Goal: Use online tool/utility: Utilize a website feature to perform a specific function

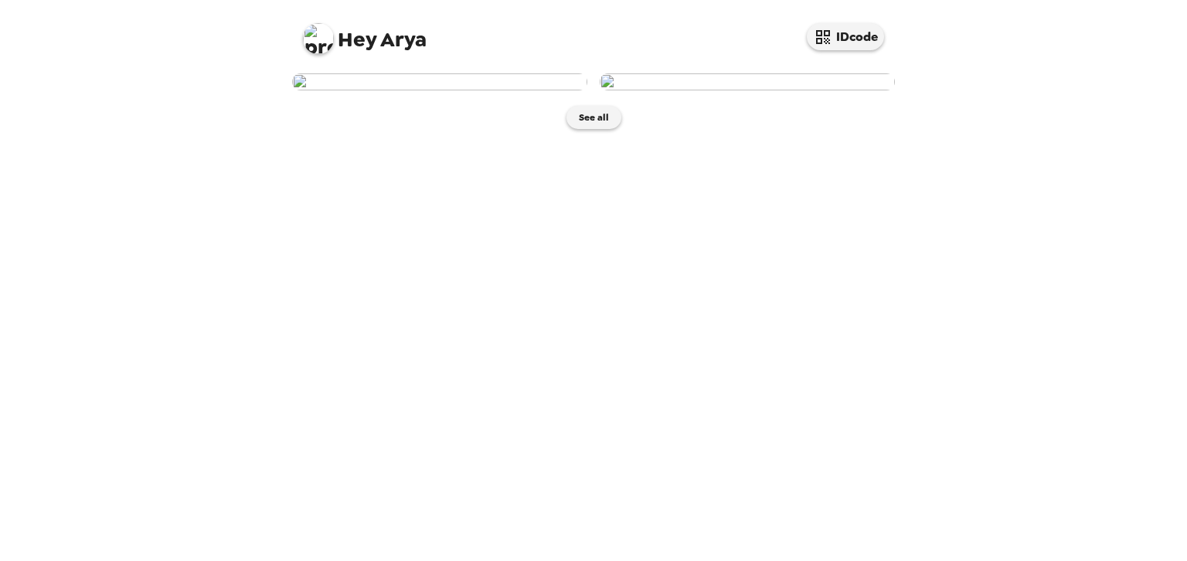
click at [760, 90] on img at bounding box center [747, 81] width 295 height 17
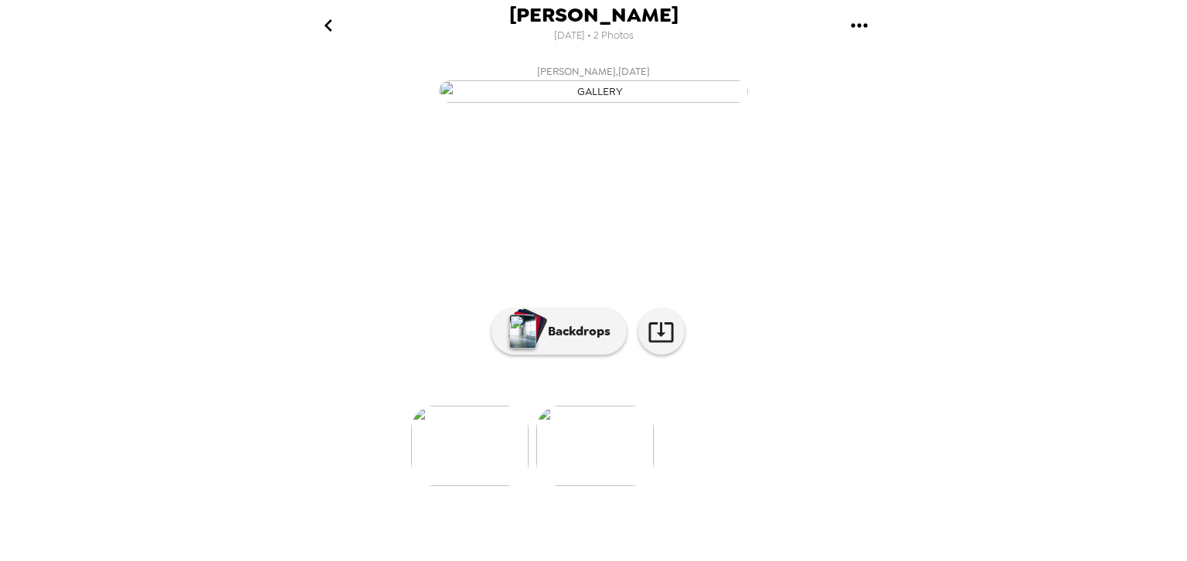
scroll to position [107, 0]
click at [664, 345] on icon at bounding box center [661, 331] width 27 height 27
click at [553, 355] on button "Backdrops" at bounding box center [559, 331] width 135 height 46
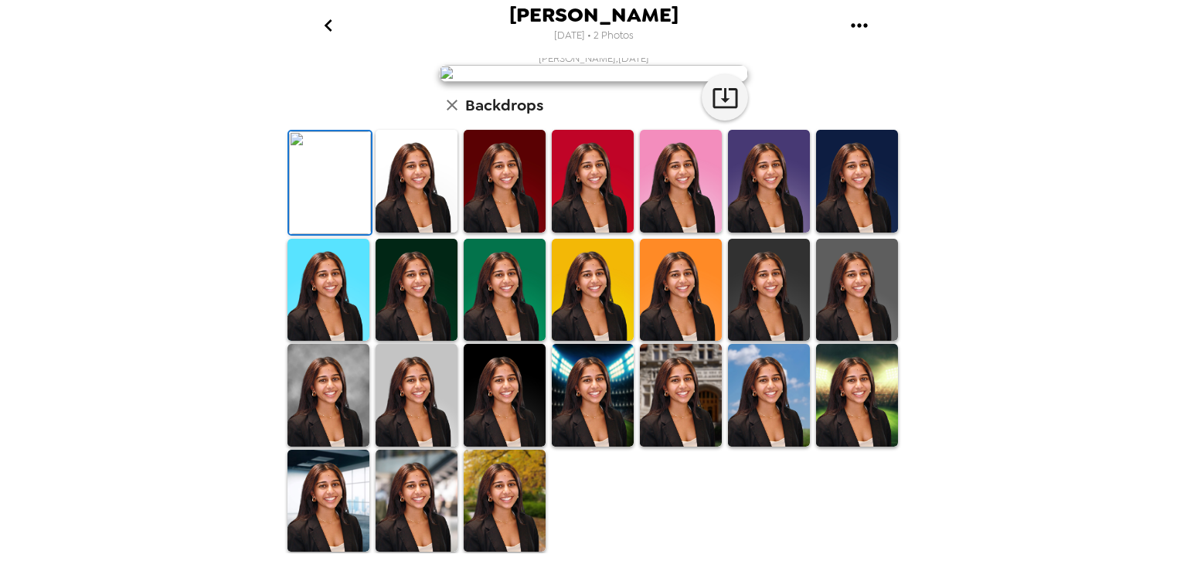
scroll to position [308, 0]
click at [764, 286] on img at bounding box center [769, 290] width 82 height 103
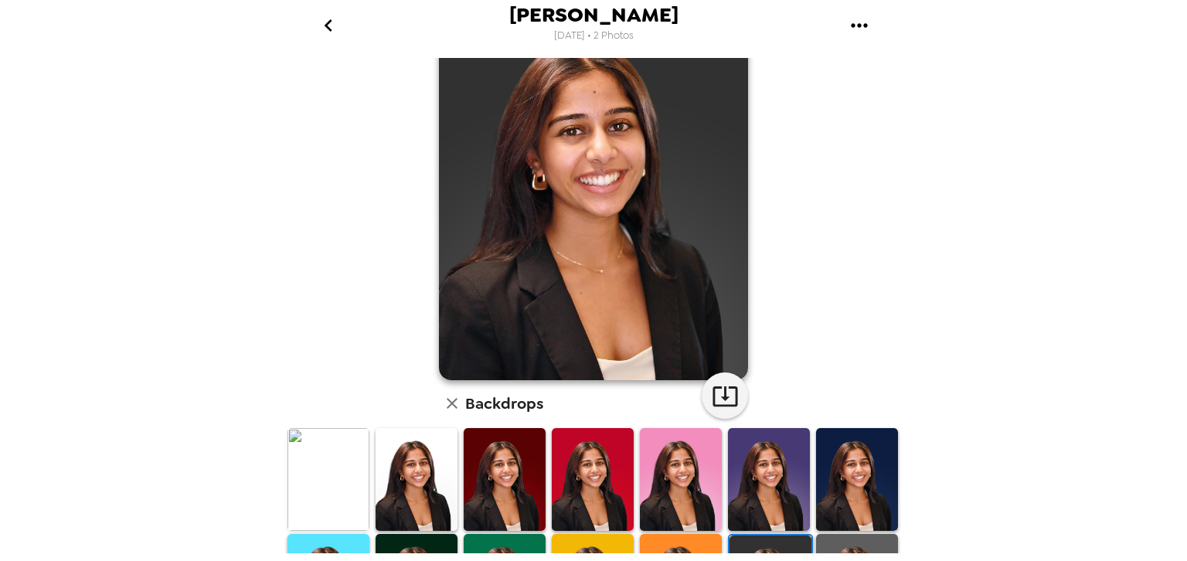
scroll to position [0, 0]
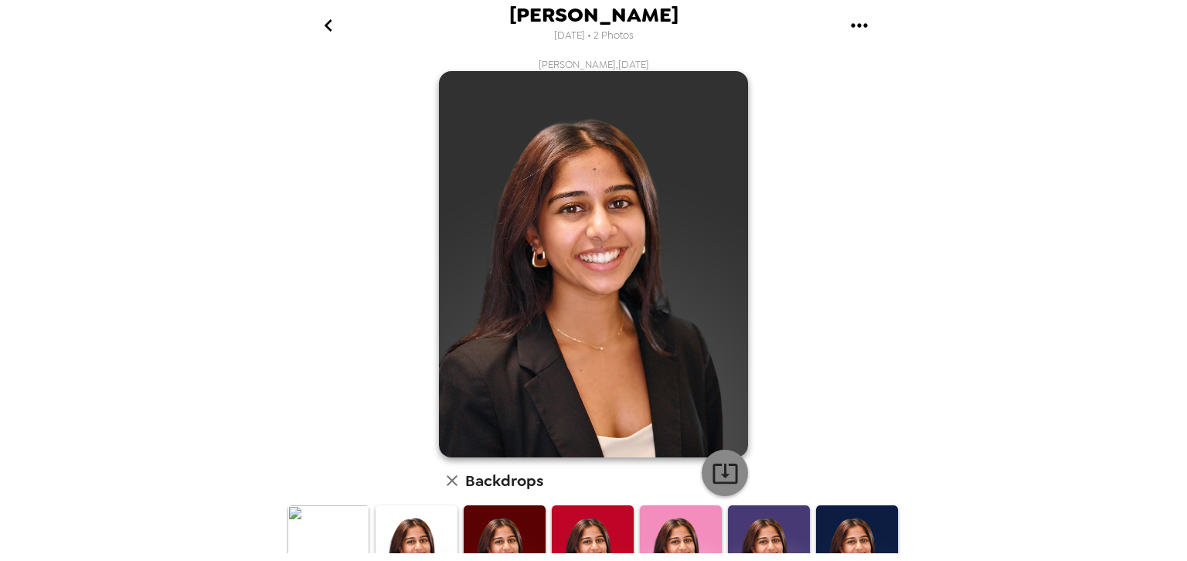
click at [723, 474] on icon "button" at bounding box center [725, 474] width 25 height 20
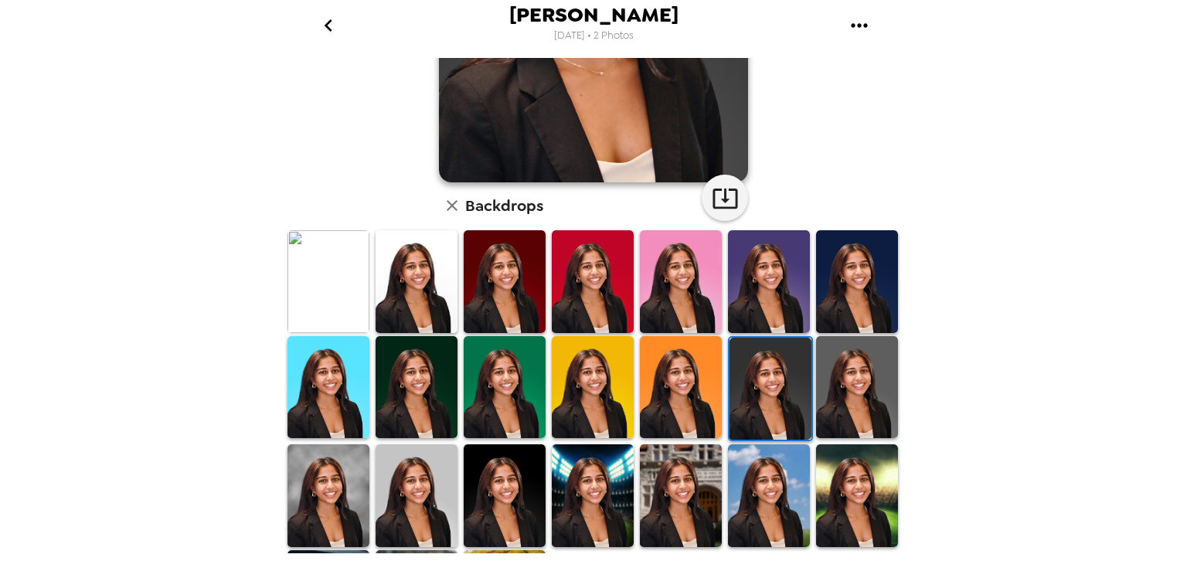
click at [437, 274] on img at bounding box center [417, 281] width 82 height 103
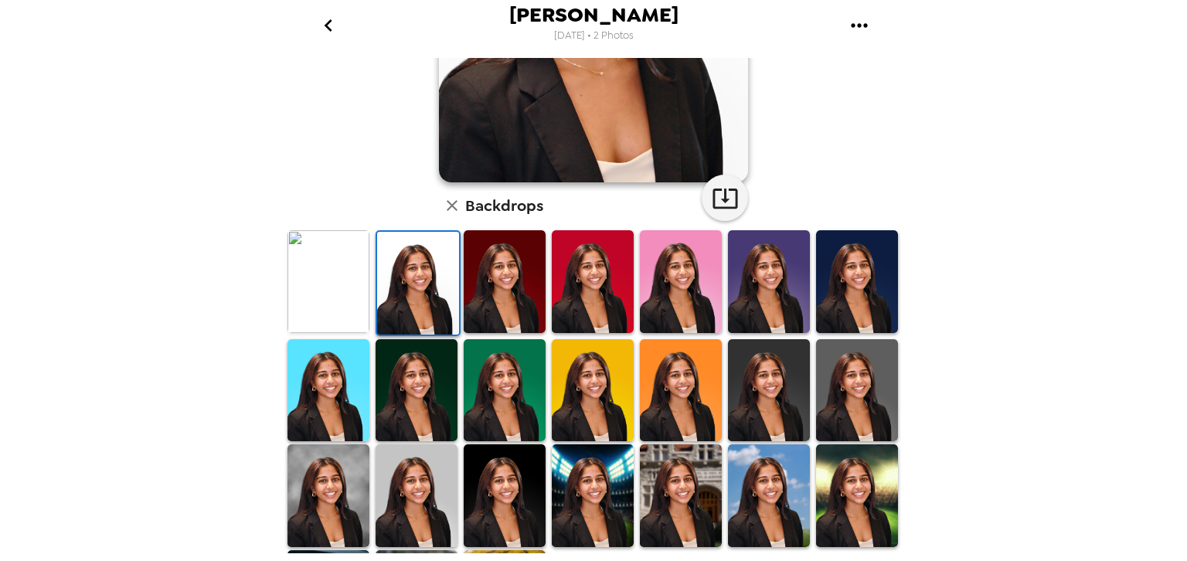
scroll to position [19, 0]
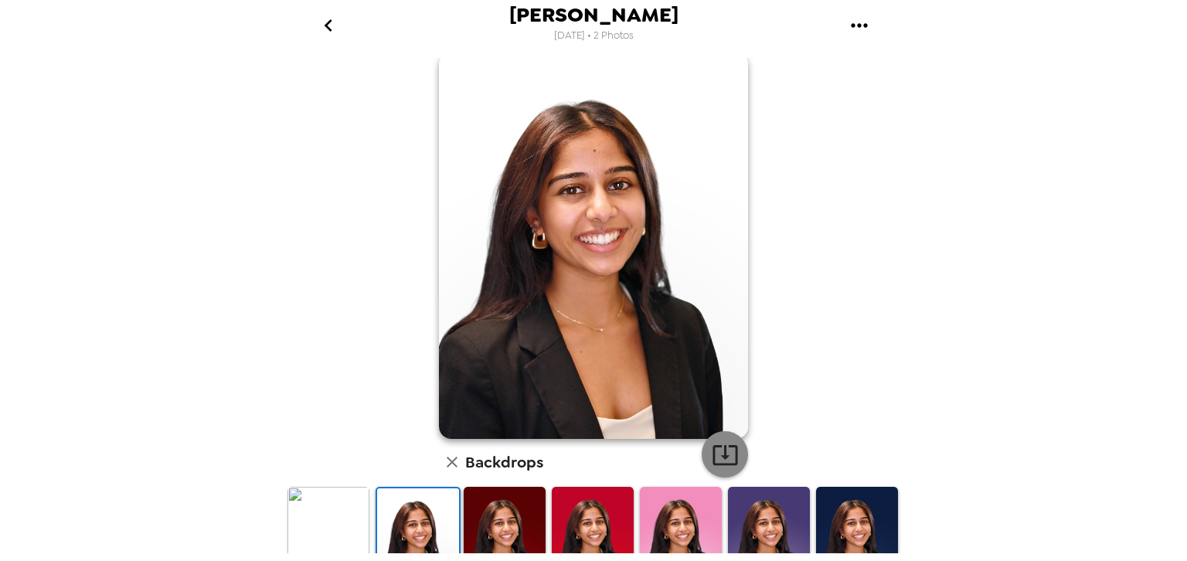
click at [726, 460] on icon "button" at bounding box center [725, 454] width 27 height 27
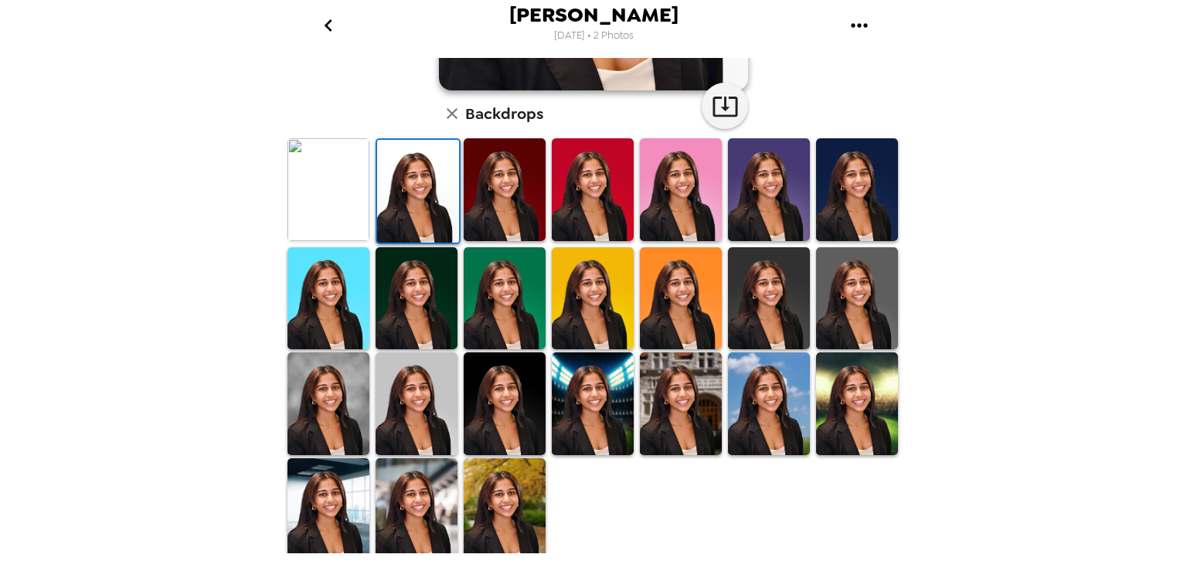
click at [444, 407] on img at bounding box center [417, 403] width 82 height 103
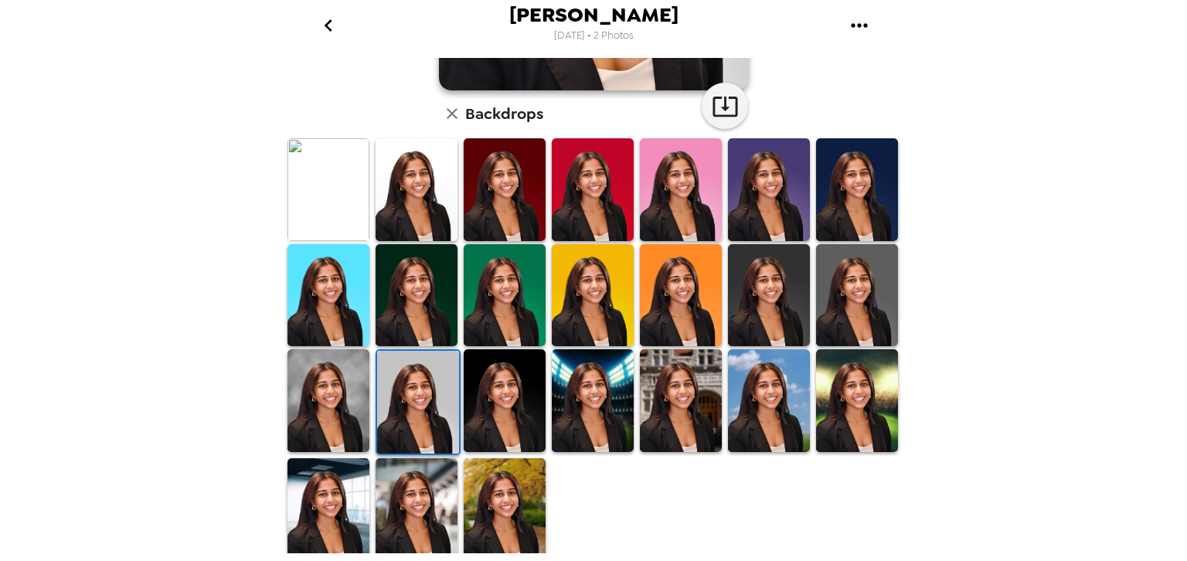
click at [504, 392] on img at bounding box center [505, 400] width 82 height 103
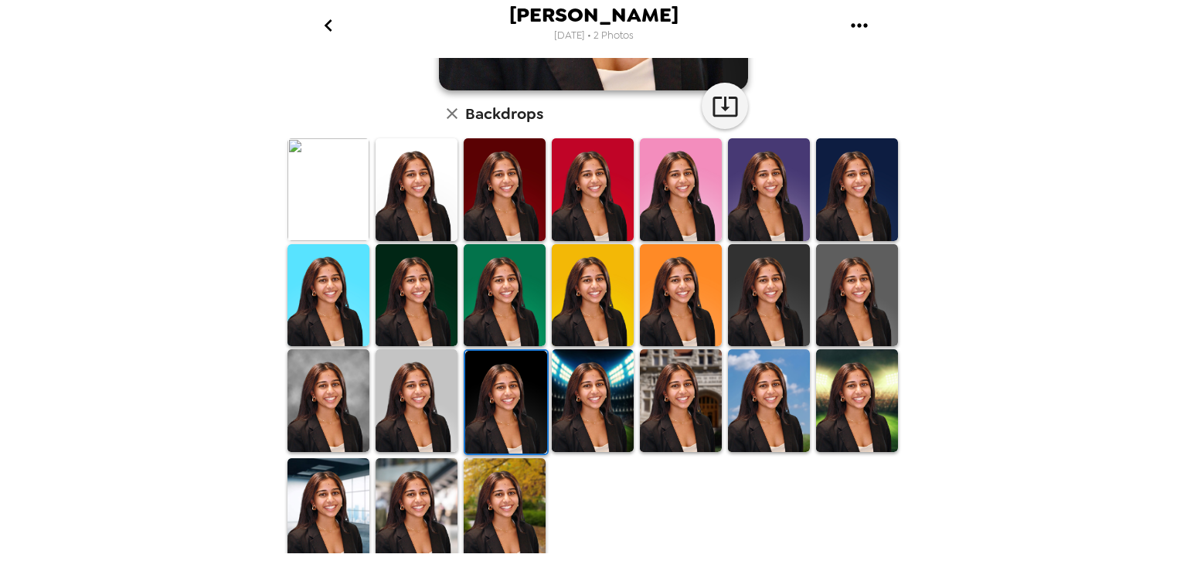
click at [433, 381] on img at bounding box center [417, 400] width 82 height 103
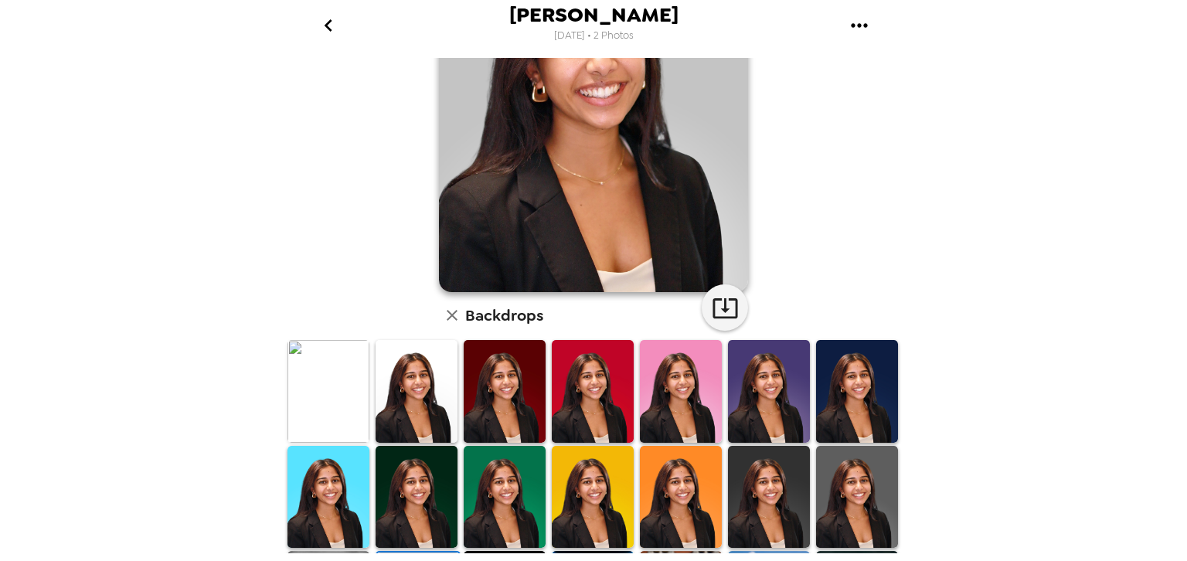
scroll to position [172, 0]
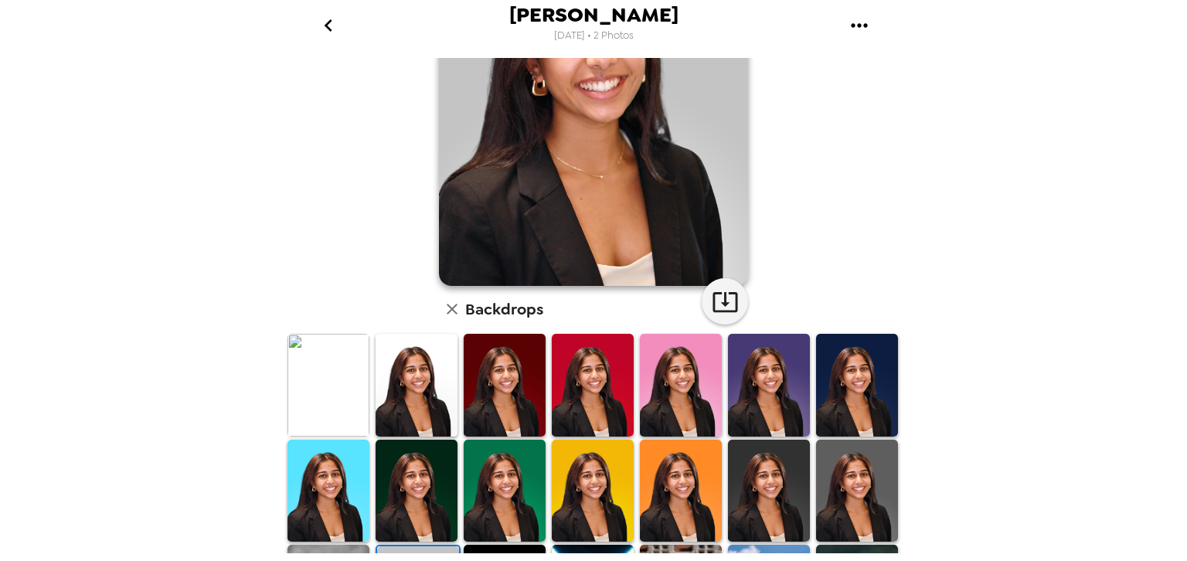
click at [742, 469] on img at bounding box center [769, 491] width 82 height 103
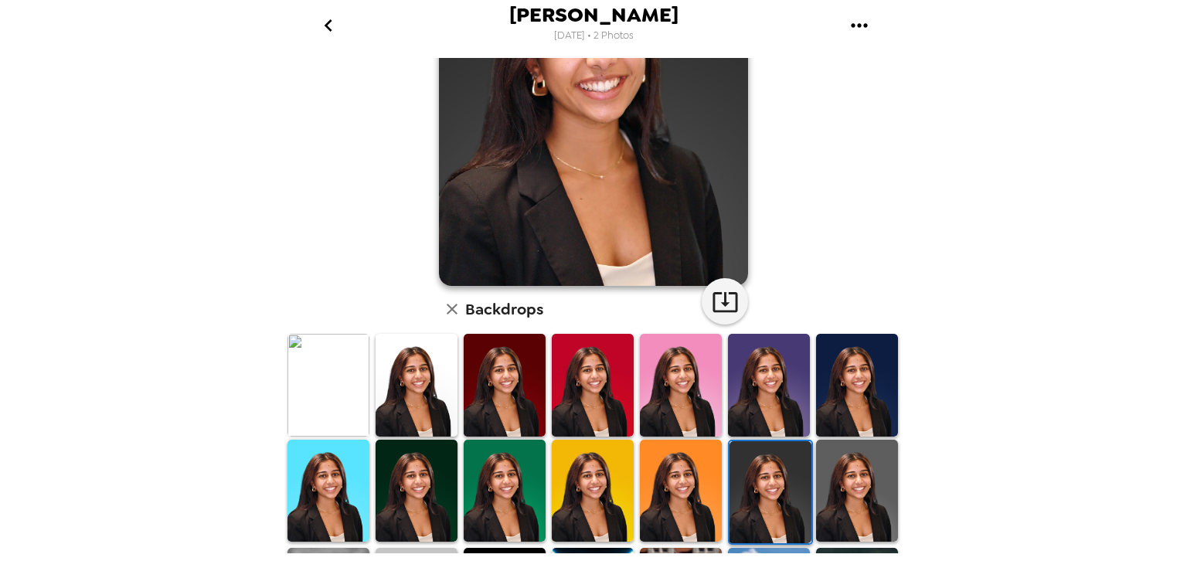
scroll to position [0, 0]
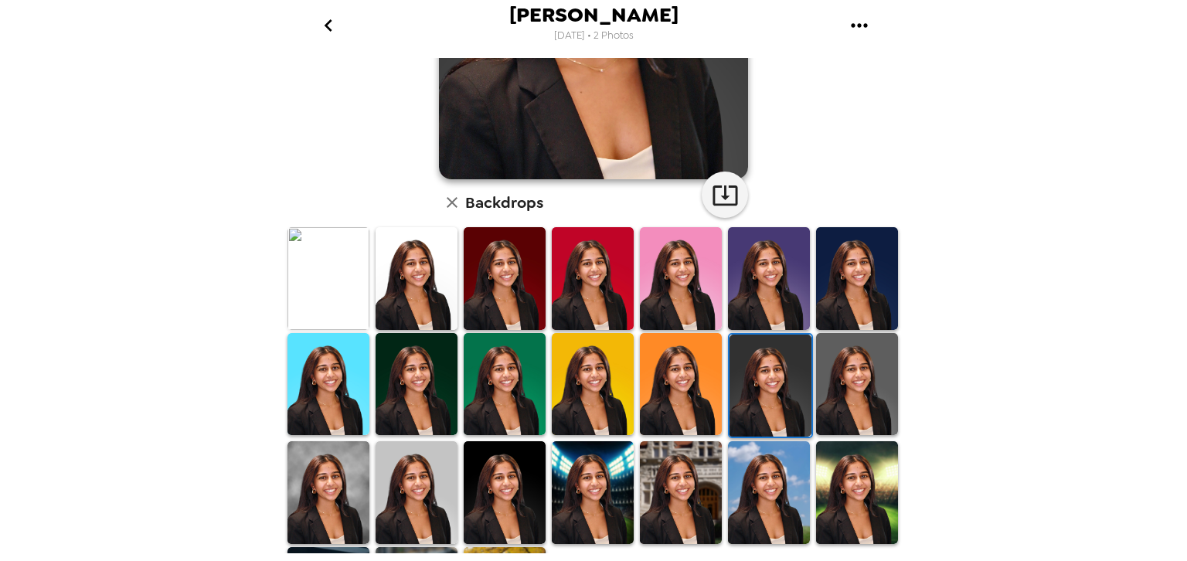
click at [853, 368] on img at bounding box center [857, 384] width 82 height 103
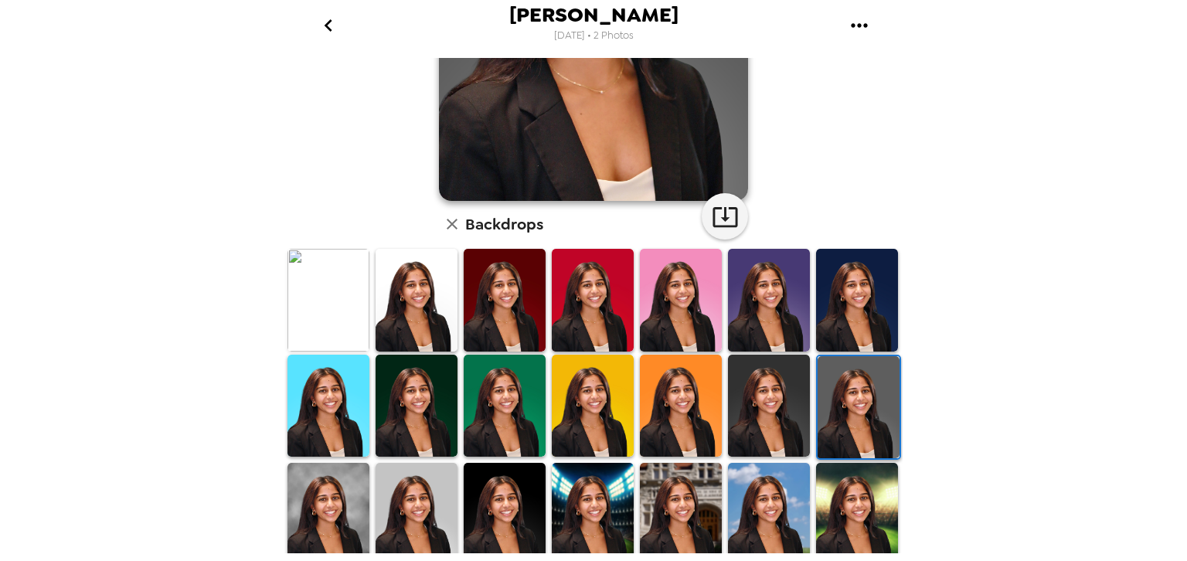
scroll to position [258, 0]
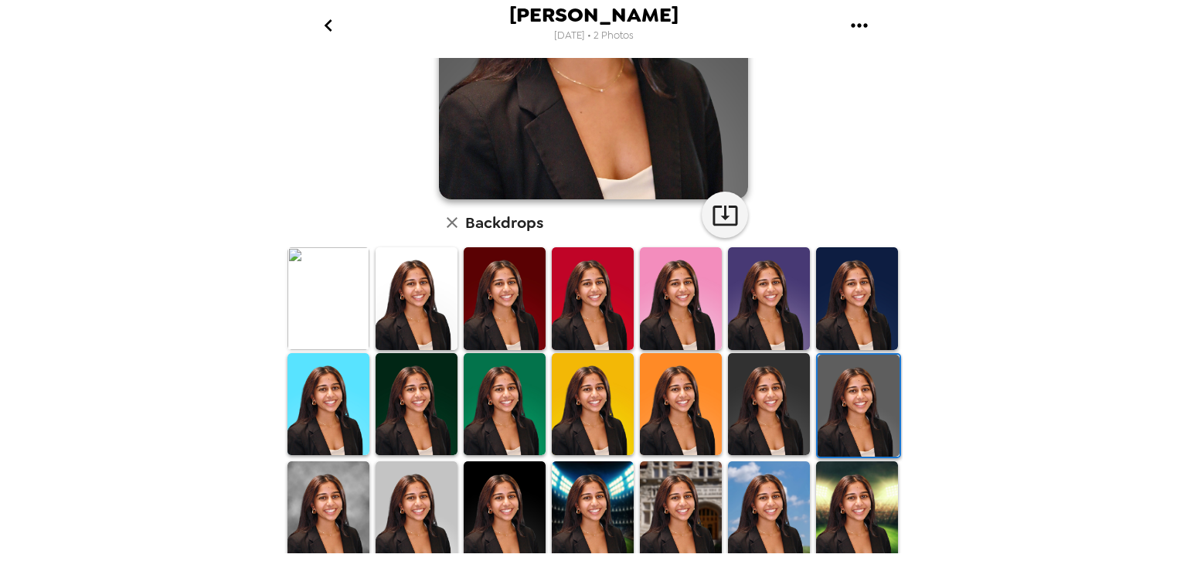
click at [794, 395] on img at bounding box center [769, 404] width 82 height 103
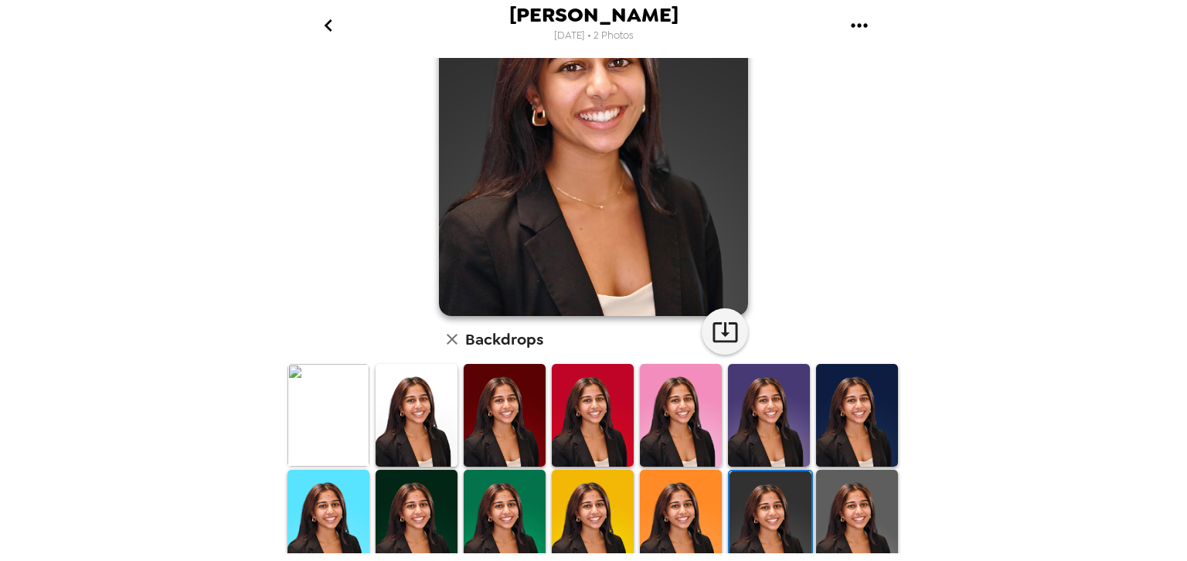
scroll to position [0, 0]
